Goal: Task Accomplishment & Management: Manage account settings

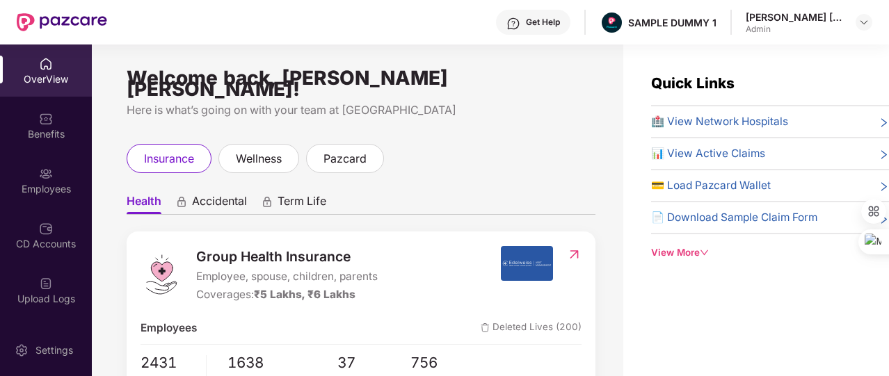
click at [690, 241] on div "Quick Links 🏥 View Network Hospitals 📊 View Active Claims 💳 Load Pazcard Wallet…" at bounding box center [770, 166] width 238 height 188
click at [691, 251] on div "View More" at bounding box center [770, 253] width 238 height 15
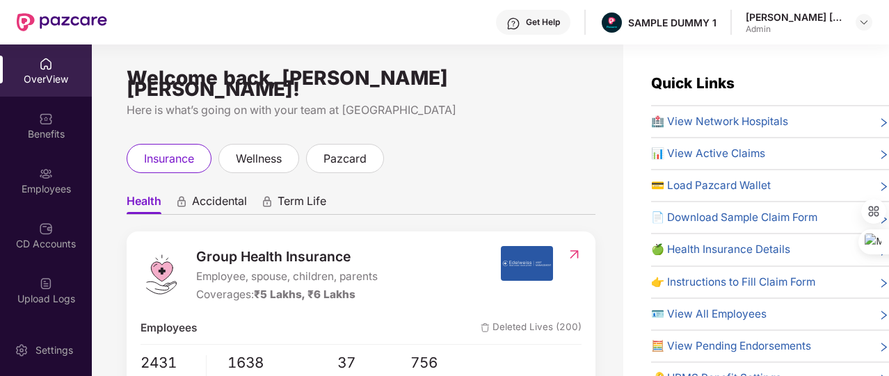
scroll to position [58, 0]
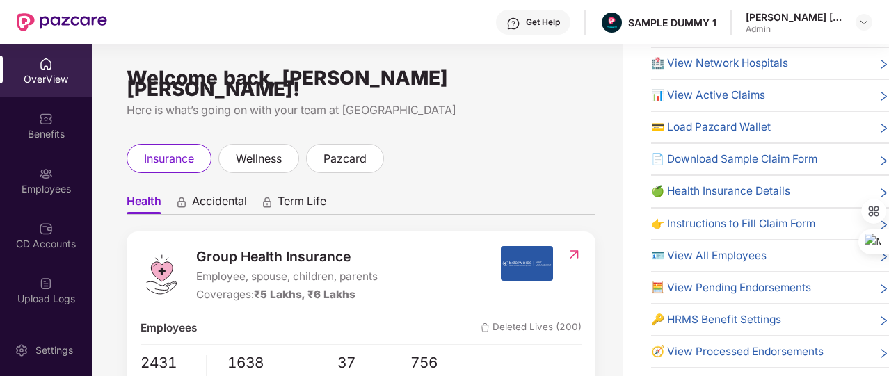
click at [696, 318] on span "🔑 HRMS Benefit Settings" at bounding box center [716, 320] width 130 height 17
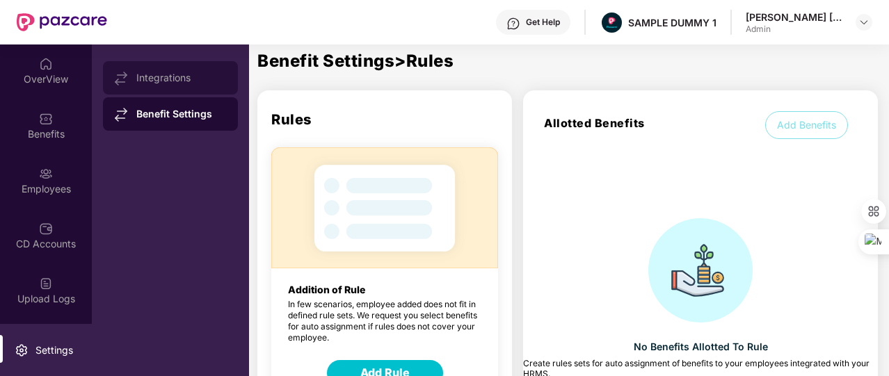
click at [223, 81] on div "Integrations" at bounding box center [181, 77] width 90 height 11
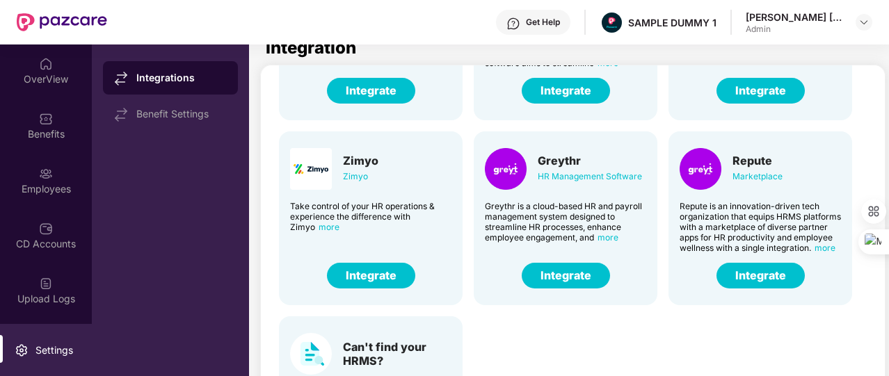
scroll to position [13, 0]
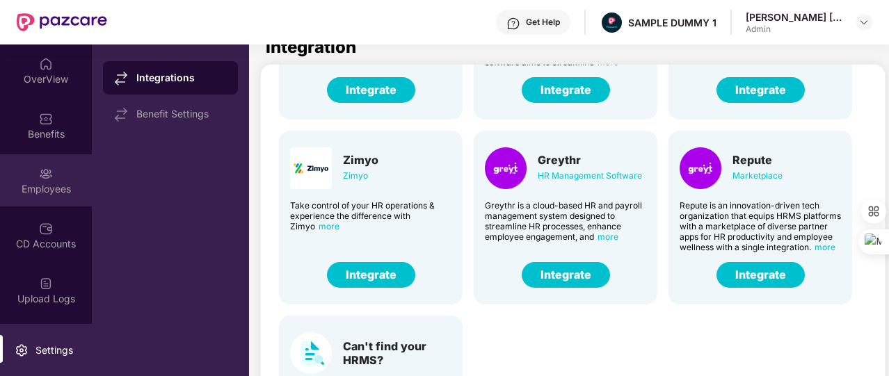
click at [79, 175] on div "Employees" at bounding box center [46, 180] width 92 height 52
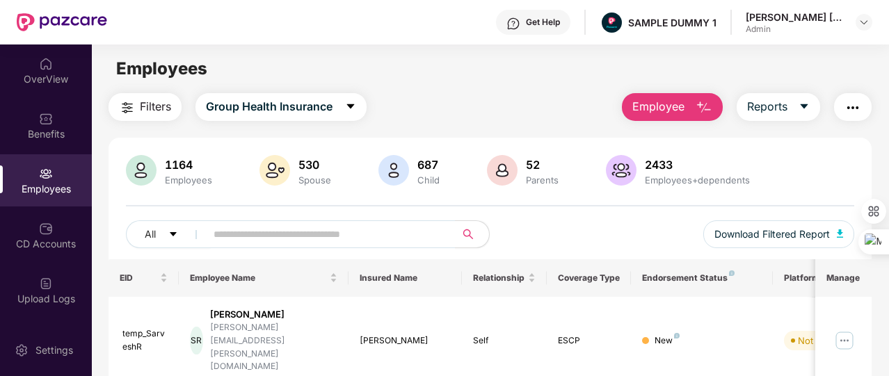
click at [655, 106] on span "Employee" at bounding box center [658, 106] width 52 height 17
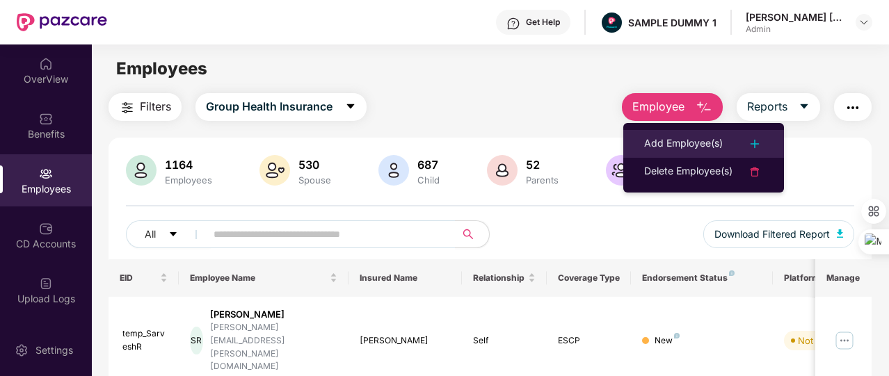
click at [662, 138] on div "Add Employee(s)" at bounding box center [683, 144] width 79 height 17
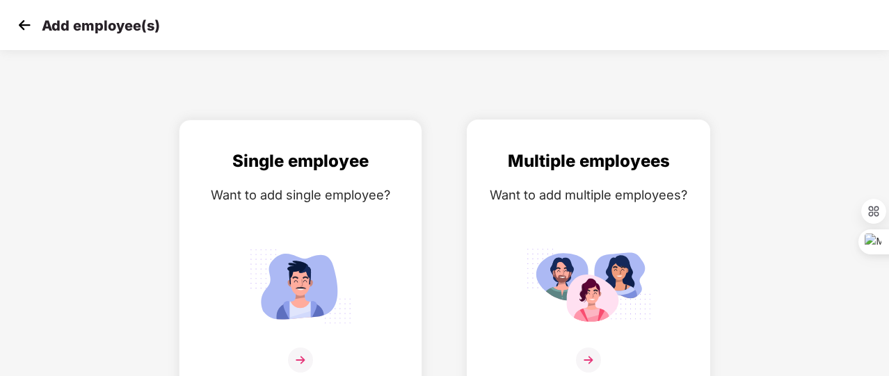
click at [595, 243] on img at bounding box center [588, 286] width 125 height 87
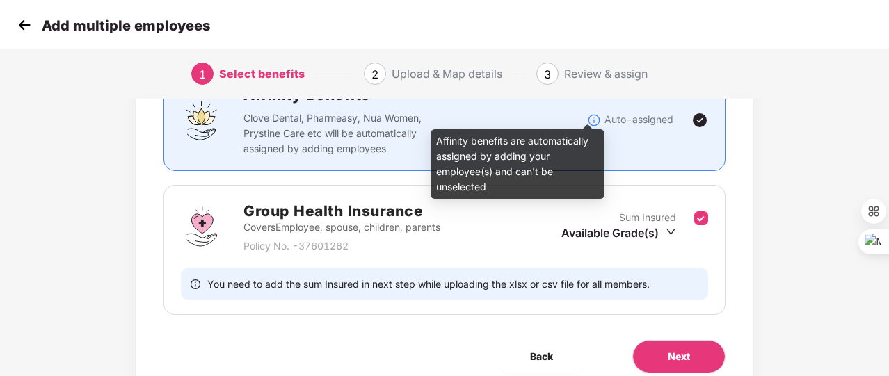
scroll to position [125, 0]
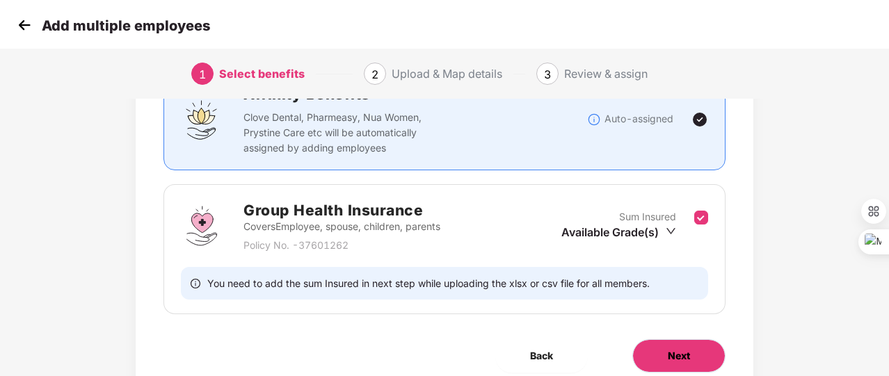
click at [675, 349] on span "Next" at bounding box center [679, 355] width 22 height 15
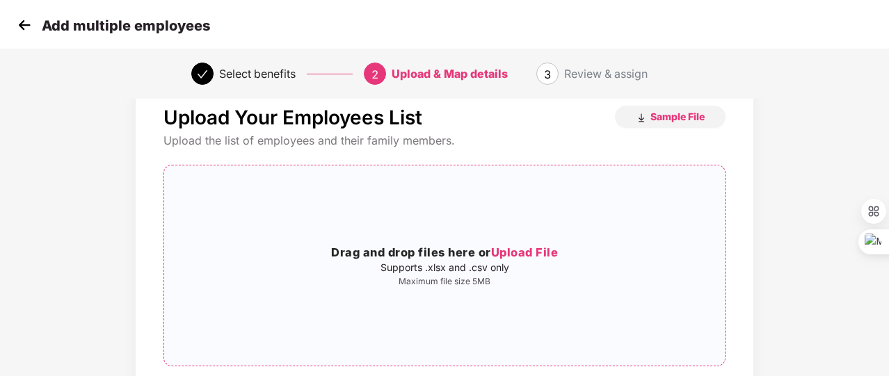
scroll to position [63, 0]
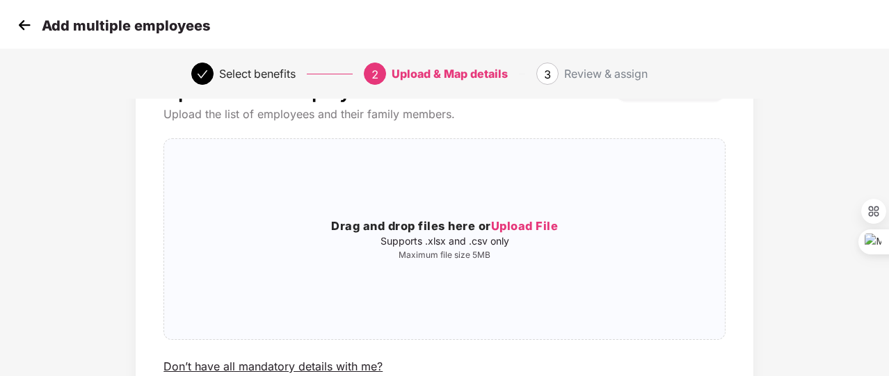
click at [30, 24] on img at bounding box center [24, 25] width 21 height 21
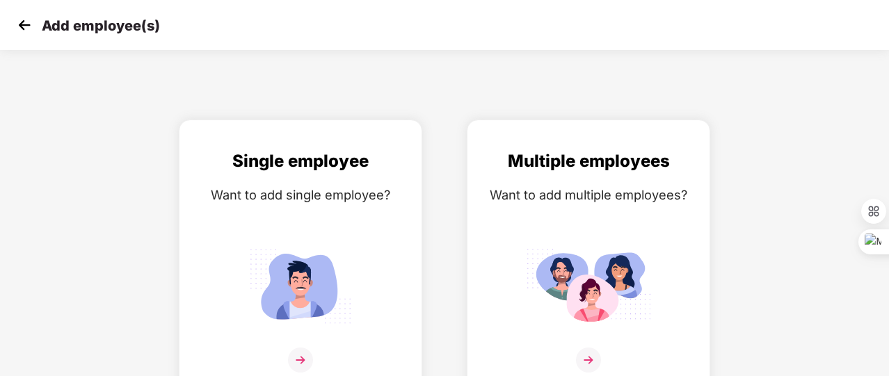
click at [30, 24] on img at bounding box center [24, 25] width 21 height 21
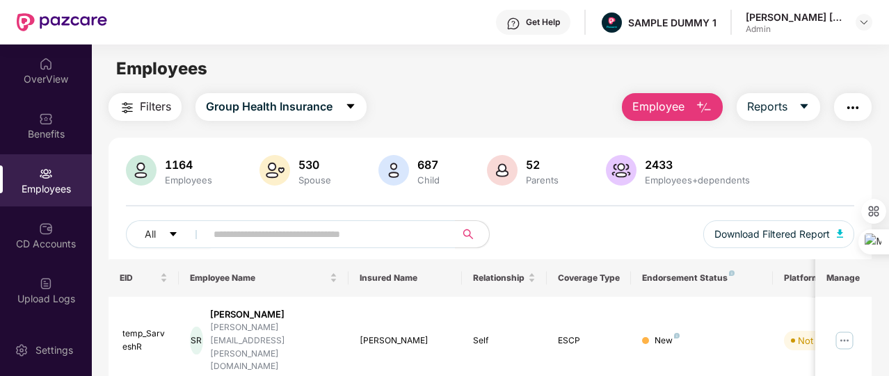
click at [644, 115] on span "Employee" at bounding box center [658, 106] width 52 height 17
click at [451, 79] on div "Employees" at bounding box center [490, 69] width 796 height 26
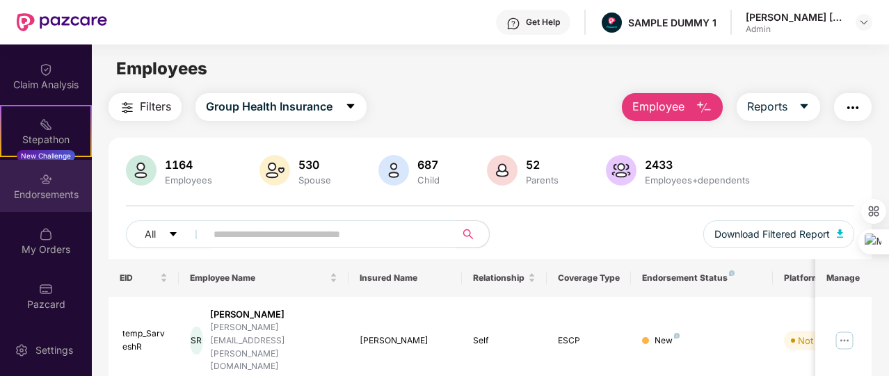
click at [52, 196] on div "Endorsements" at bounding box center [46, 195] width 92 height 14
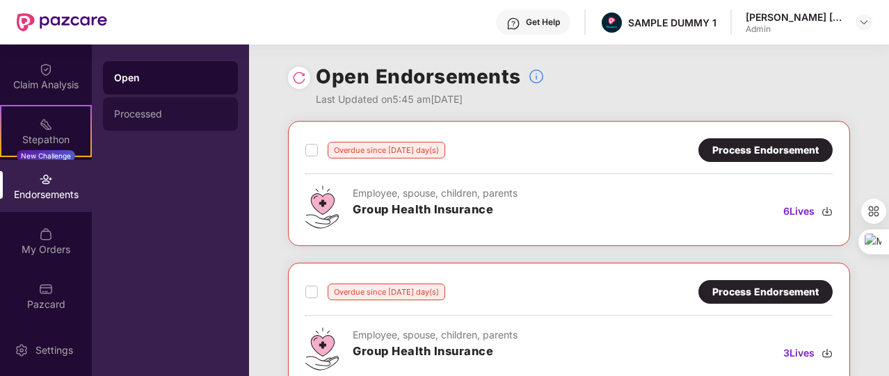
click at [216, 107] on div "Processed" at bounding box center [170, 113] width 135 height 33
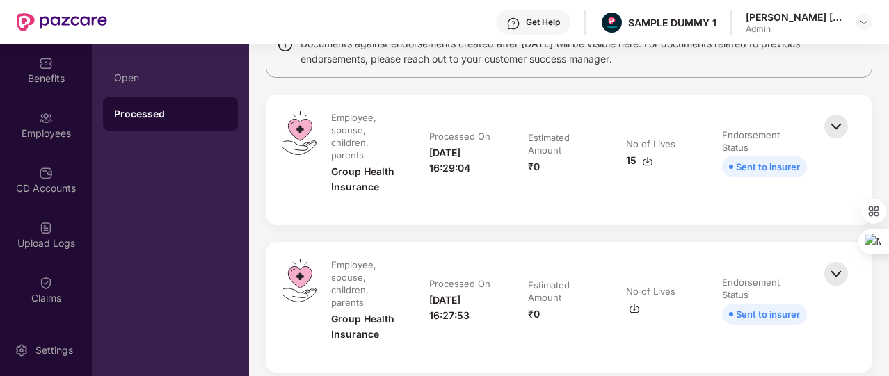
scroll to position [51, 0]
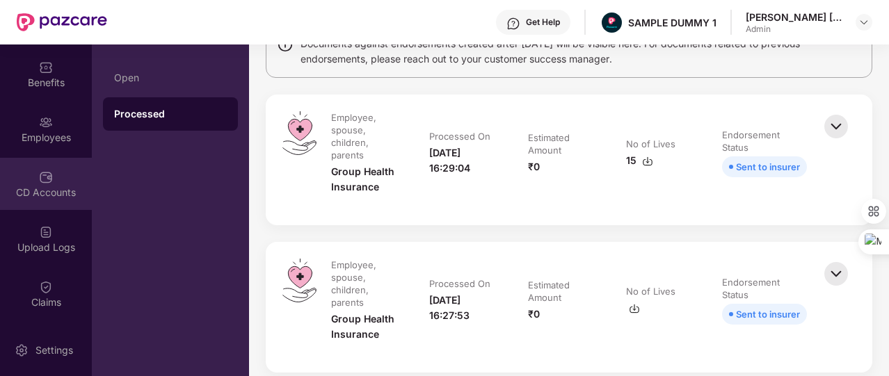
click at [54, 172] on div "CD Accounts" at bounding box center [46, 184] width 92 height 52
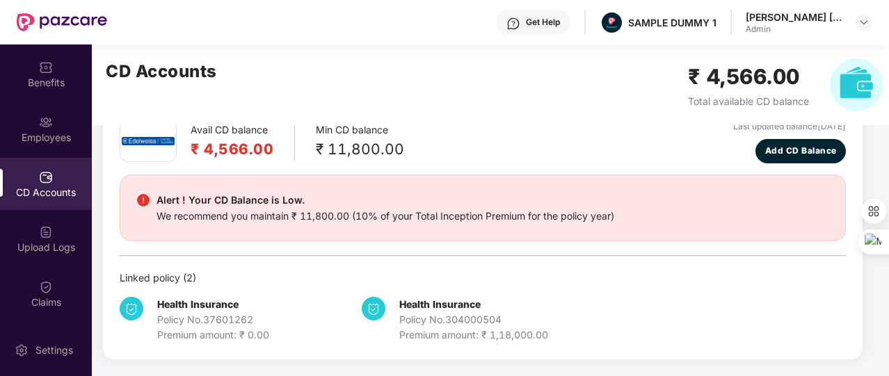
scroll to position [74, 0]
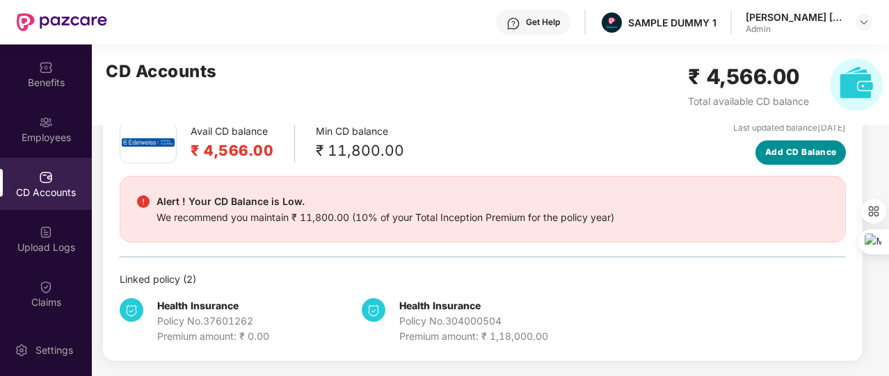
click at [818, 162] on button "Add CD Balance" at bounding box center [800, 153] width 90 height 24
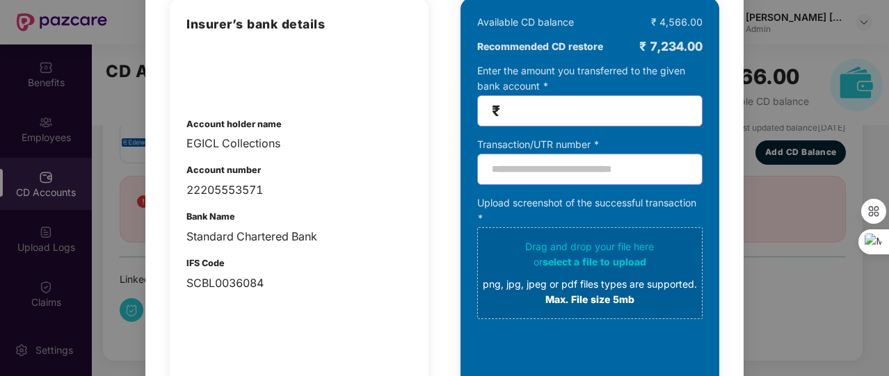
scroll to position [94, 0]
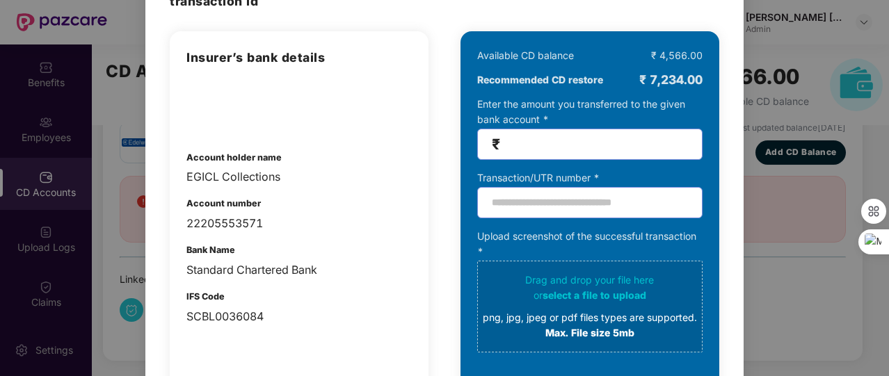
click at [776, 56] on div "100% SECURE Transfer the amount you want add to your CD balance and share the s…" at bounding box center [444, 188] width 889 height 376
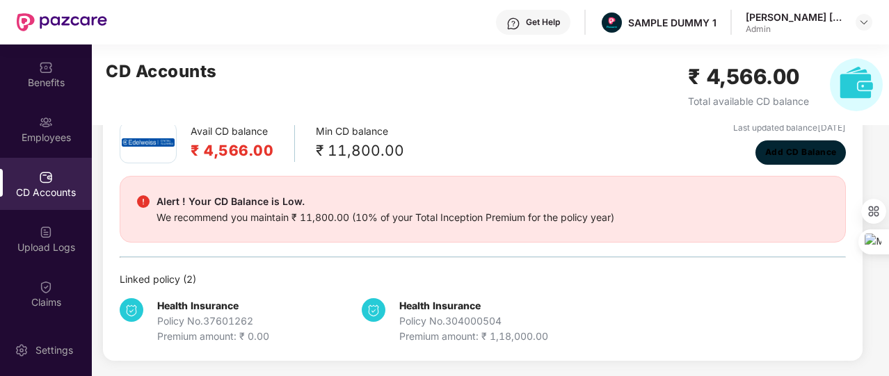
scroll to position [0, 0]
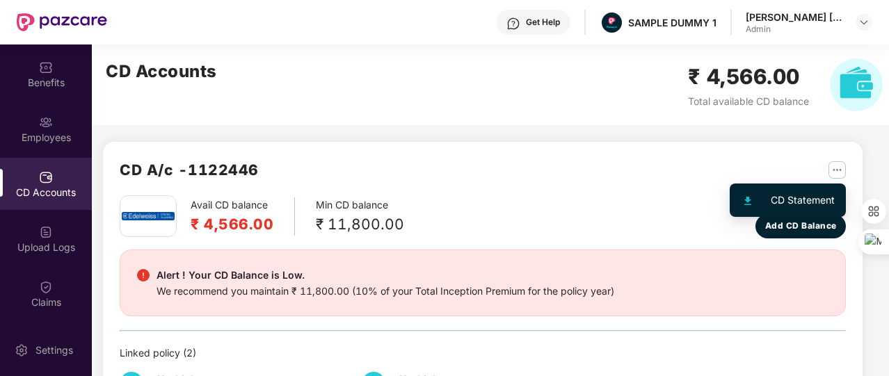
click at [836, 177] on img "button" at bounding box center [836, 169] width 17 height 17
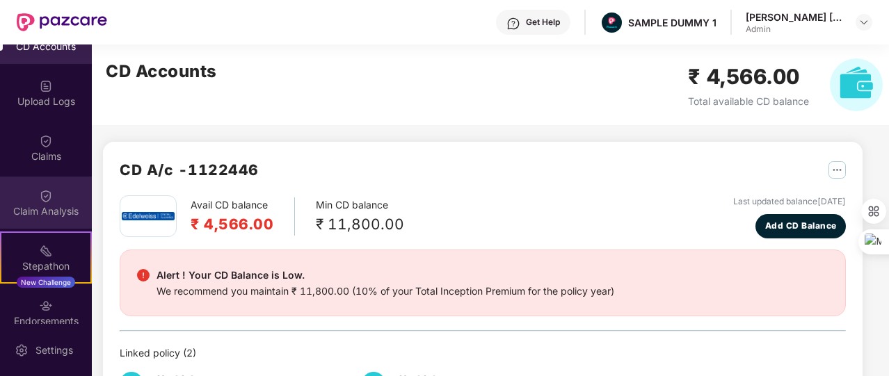
scroll to position [324, 0]
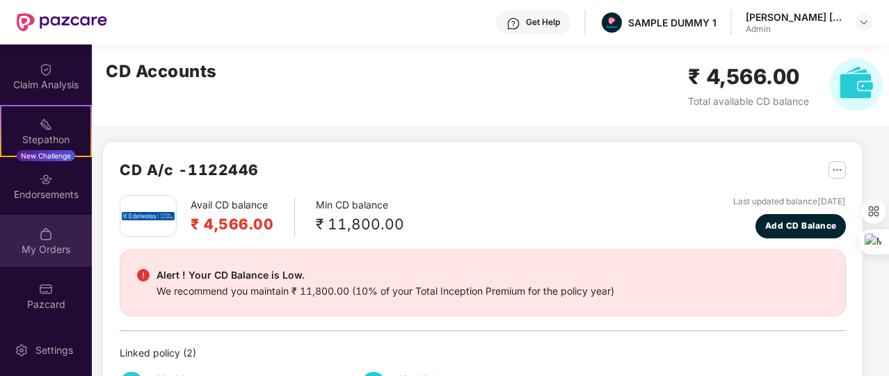
click at [63, 236] on div "My Orders" at bounding box center [46, 241] width 92 height 52
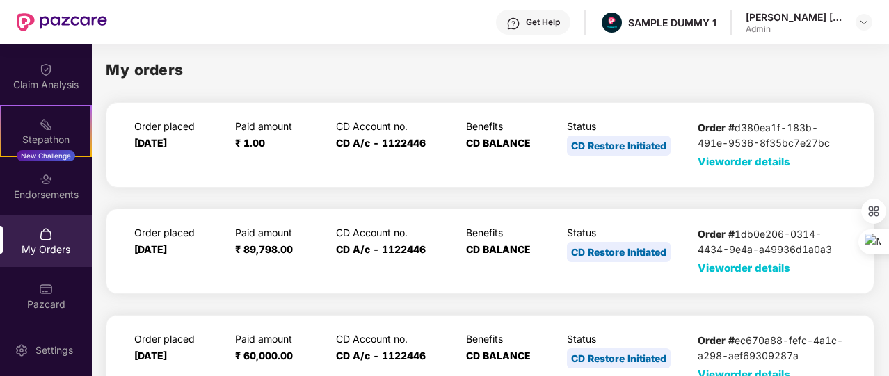
click at [753, 162] on span "View order details" at bounding box center [744, 161] width 93 height 13
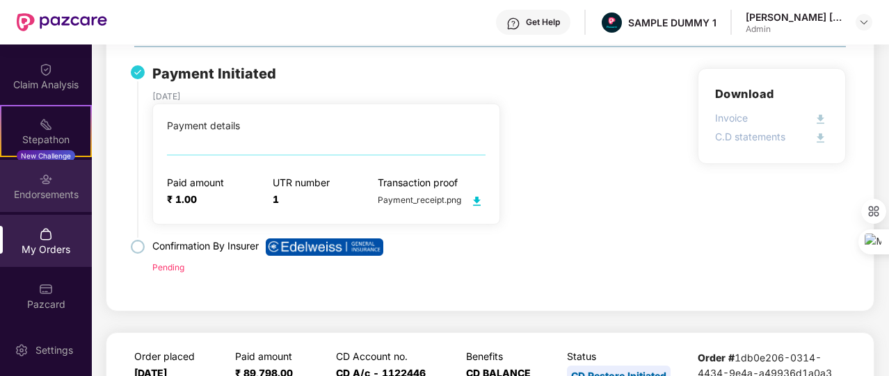
scroll to position [150, 0]
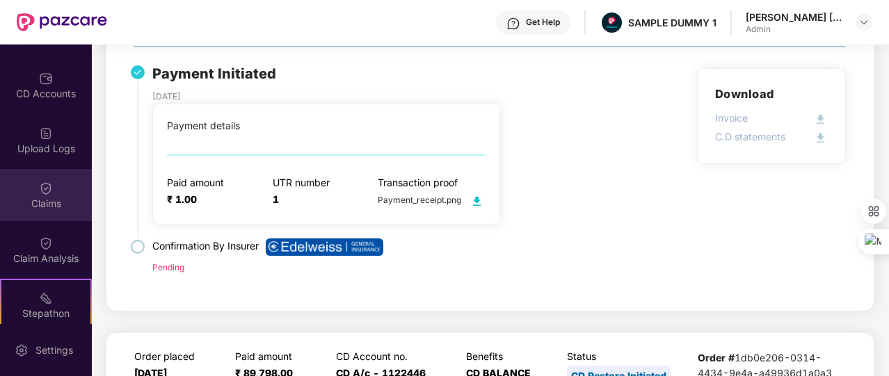
click at [61, 194] on div "Claims" at bounding box center [46, 195] width 92 height 52
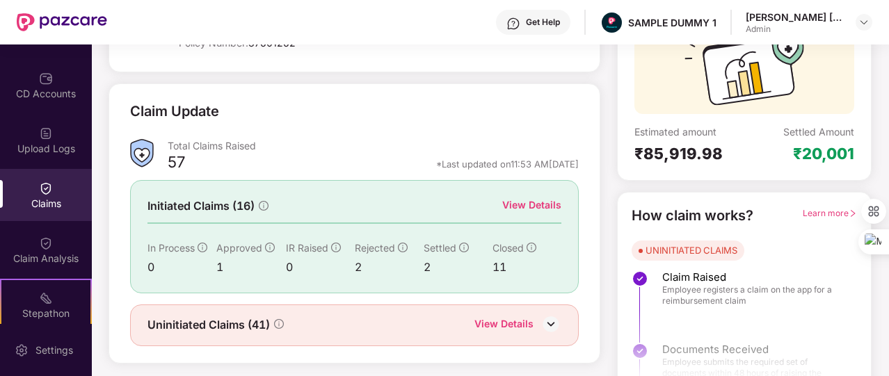
scroll to position [167, 0]
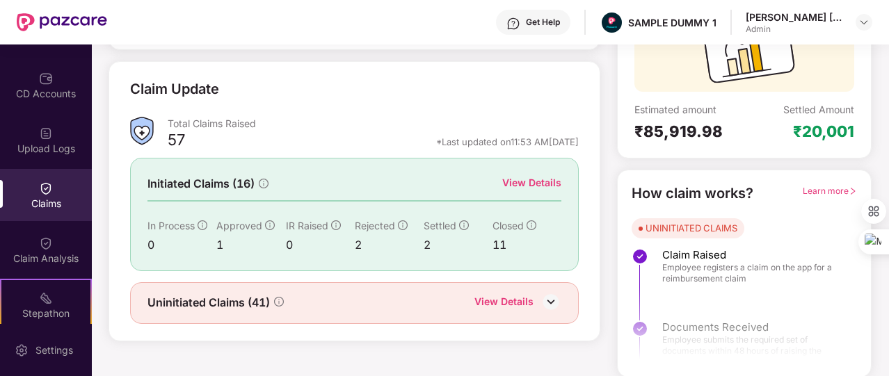
click at [531, 180] on div "View Details" at bounding box center [531, 182] width 59 height 15
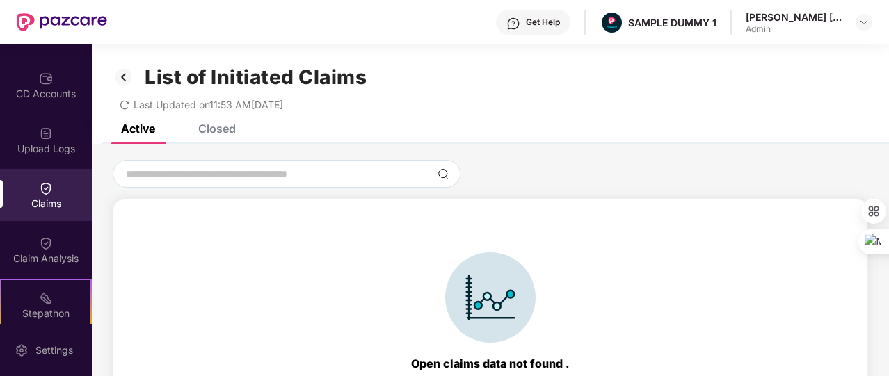
click at [228, 132] on div "Closed" at bounding box center [217, 129] width 38 height 14
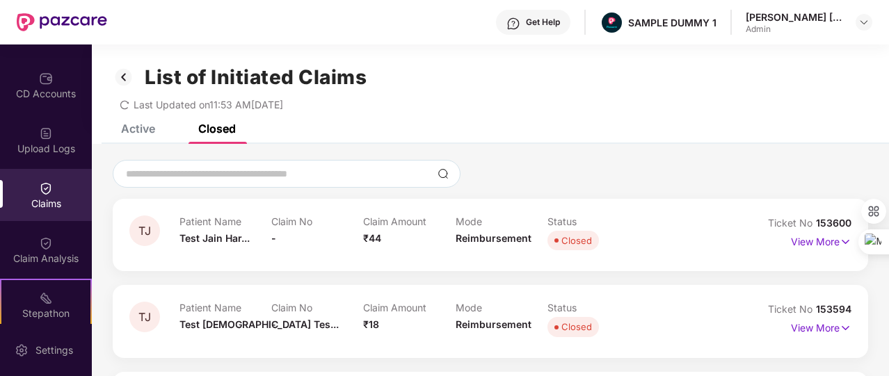
click at [125, 77] on img at bounding box center [124, 77] width 22 height 24
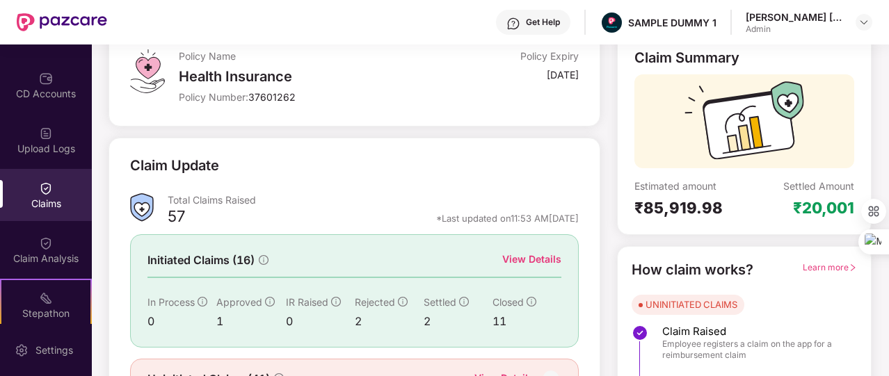
scroll to position [167, 0]
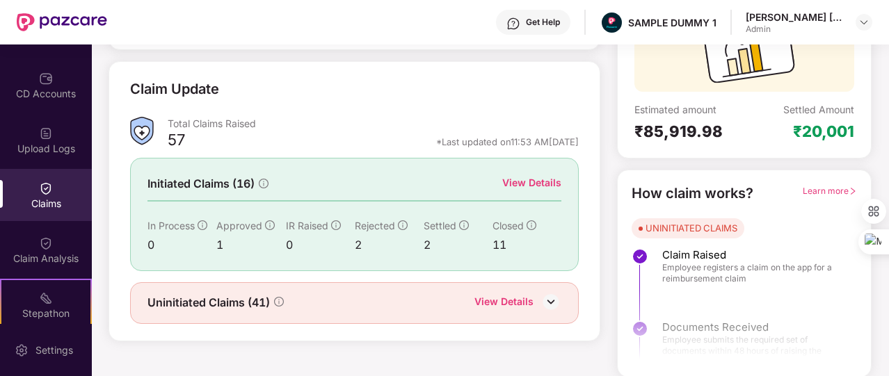
click at [508, 304] on div "View Details" at bounding box center [503, 303] width 59 height 18
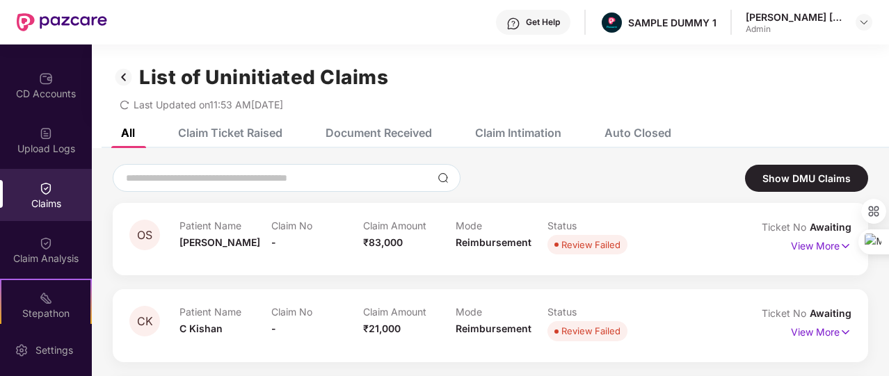
click at [388, 134] on div "Document Received" at bounding box center [379, 133] width 106 height 14
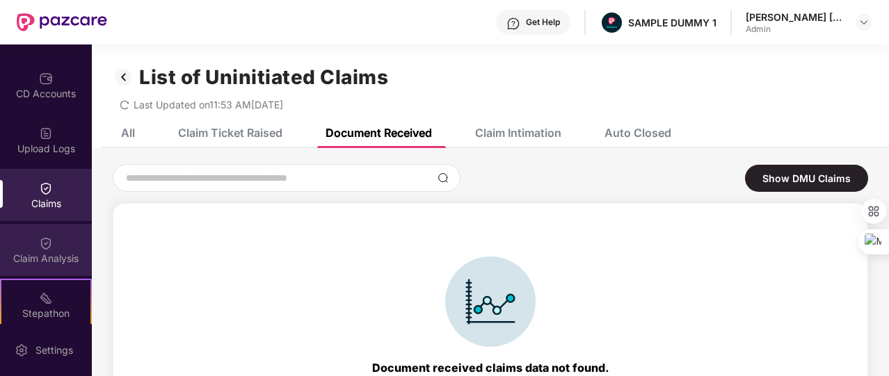
click at [7, 244] on div "Claim Analysis" at bounding box center [46, 250] width 92 height 52
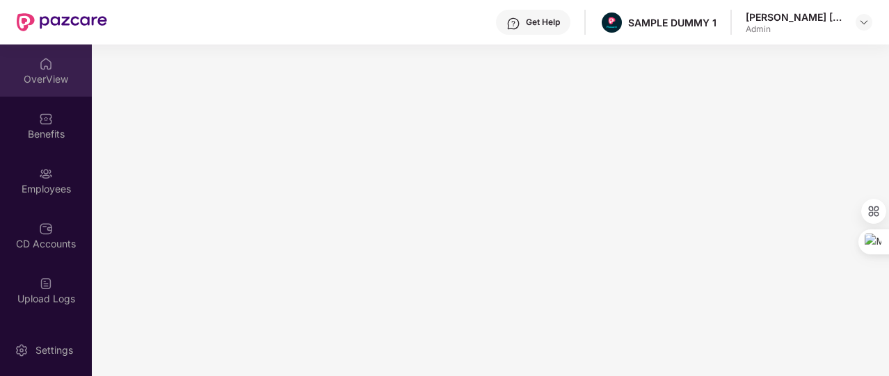
click at [58, 76] on div "OverView" at bounding box center [46, 79] width 92 height 14
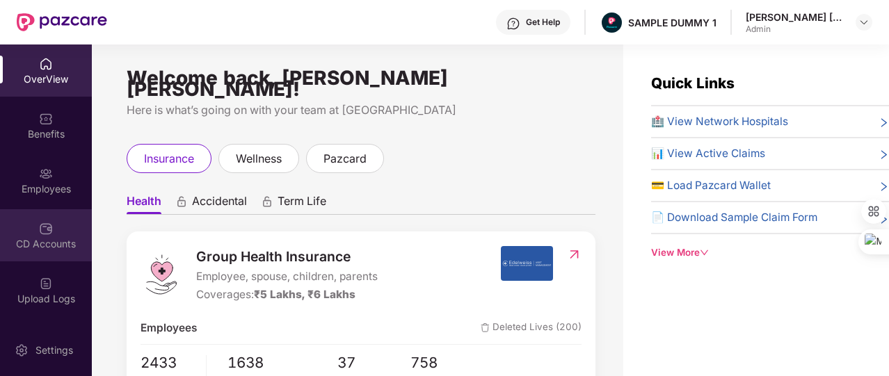
scroll to position [115, 0]
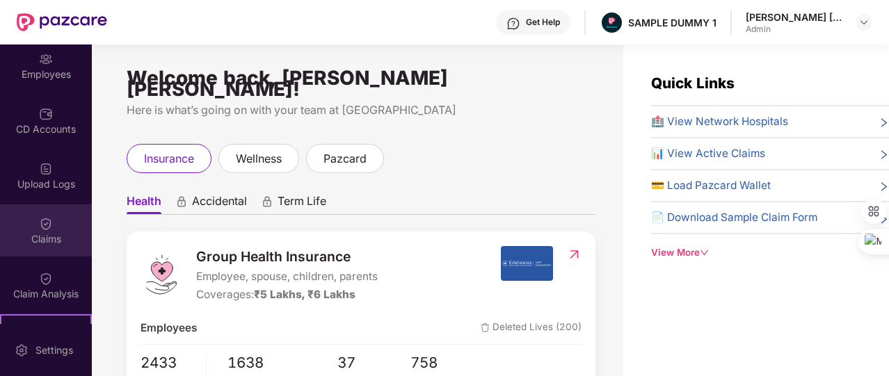
click at [56, 216] on div "Claims" at bounding box center [46, 230] width 92 height 52
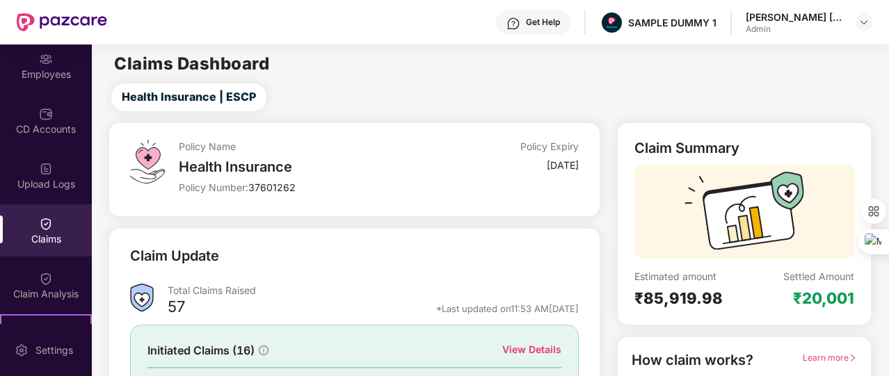
scroll to position [167, 0]
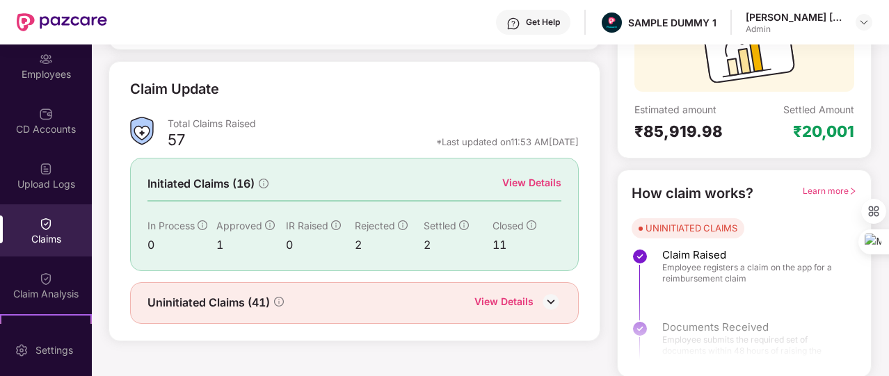
click at [529, 188] on div "View Details" at bounding box center [531, 182] width 59 height 15
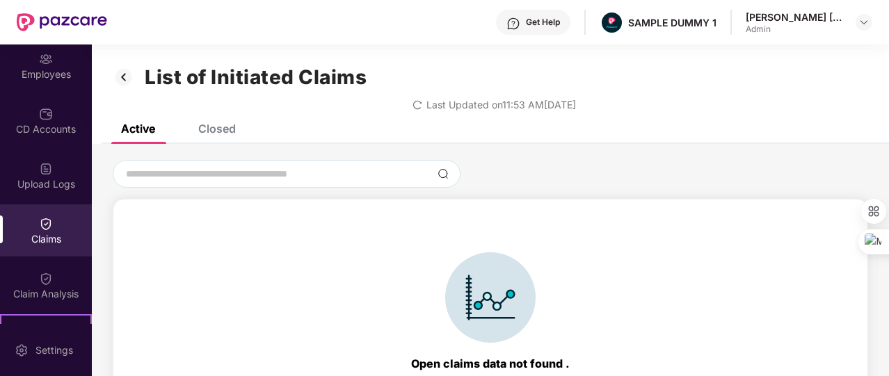
click at [221, 136] on div "Closed" at bounding box center [206, 128] width 58 height 31
